Goal: Information Seeking & Learning: Learn about a topic

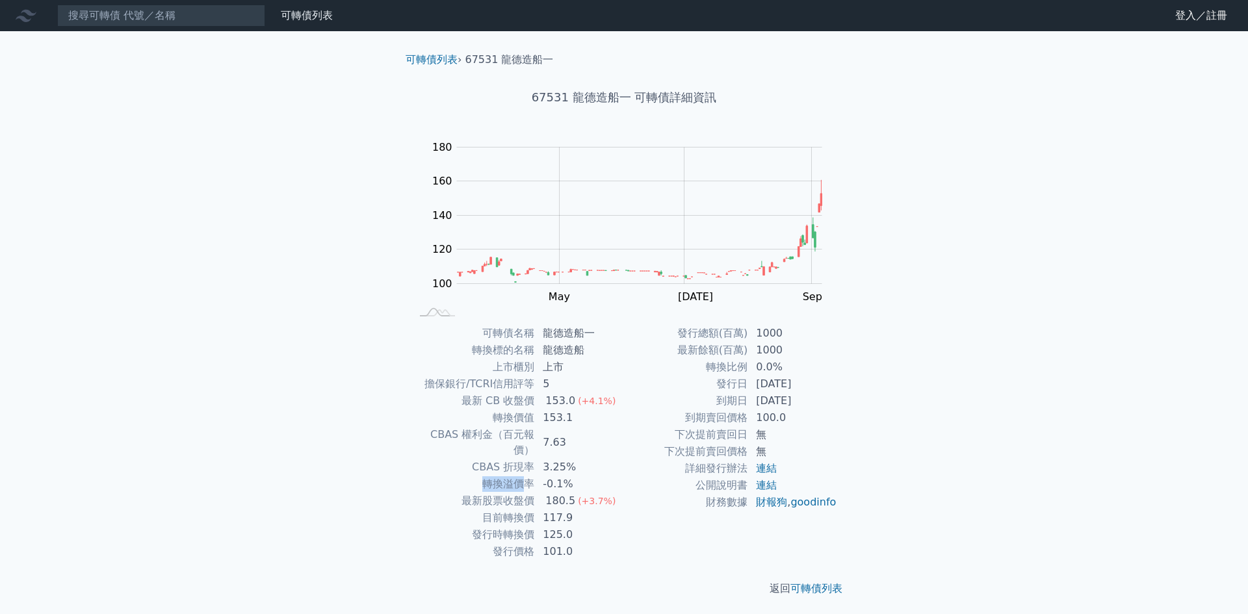
drag, startPoint x: 484, startPoint y: 469, endPoint x: 523, endPoint y: 468, distance: 39.0
click at [523, 476] on td "轉換溢價率" at bounding box center [473, 484] width 124 height 17
drag, startPoint x: 572, startPoint y: 468, endPoint x: 475, endPoint y: 464, distance: 96.3
click at [475, 476] on tr "轉換溢價率 -0.1%" at bounding box center [517, 484] width 213 height 17
click at [607, 459] on td "3.25%" at bounding box center [579, 467] width 89 height 17
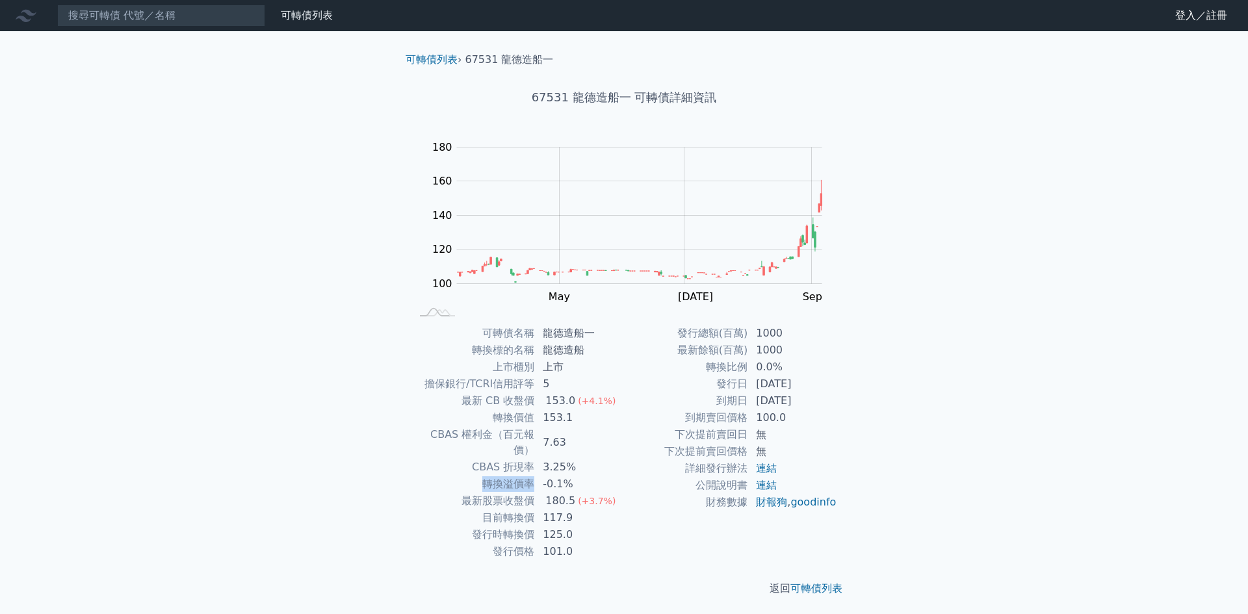
drag, startPoint x: 482, startPoint y: 468, endPoint x: 532, endPoint y: 473, distance: 50.3
click at [532, 476] on td "轉換溢價率" at bounding box center [473, 484] width 124 height 17
copy td "轉換溢價率"
